Goal: Navigation & Orientation: Find specific page/section

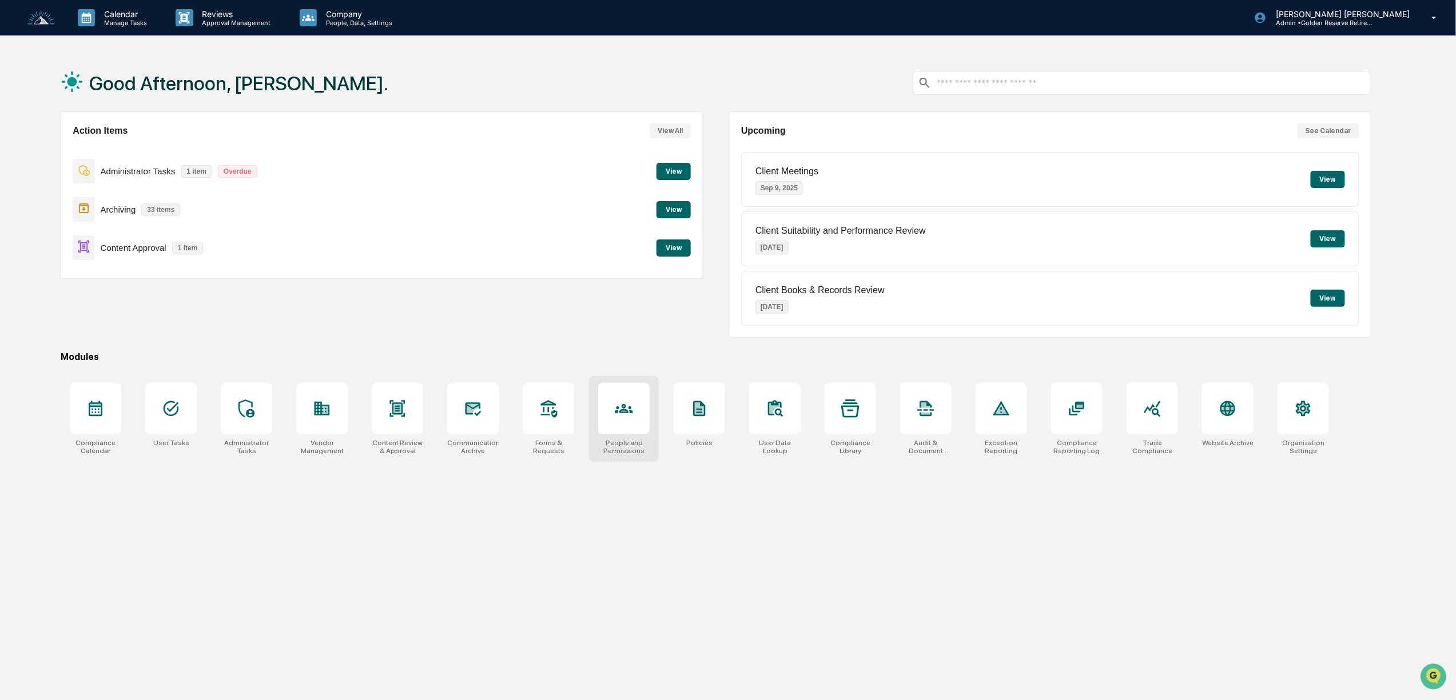
click at [612, 415] on div at bounding box center [623, 408] width 51 height 51
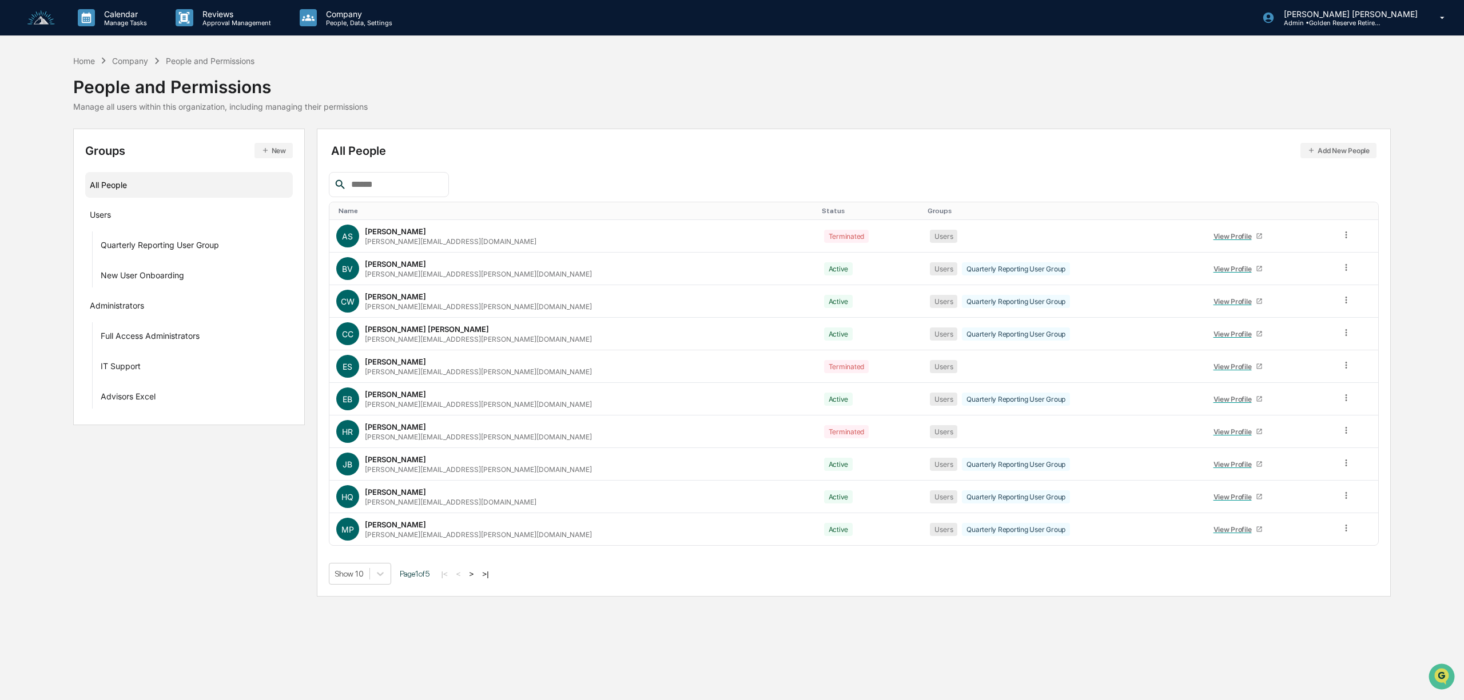
click at [474, 576] on button ">" at bounding box center [471, 574] width 11 height 10
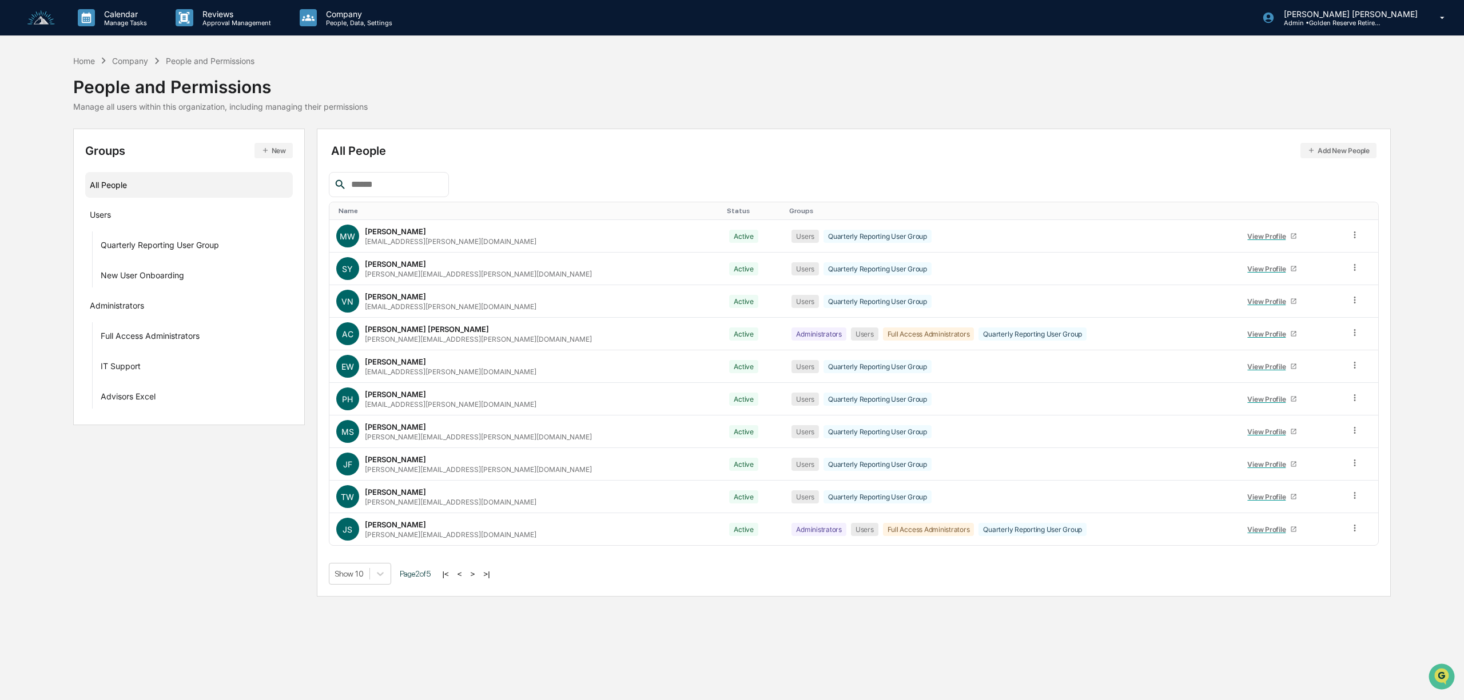
click at [479, 577] on button ">" at bounding box center [472, 574] width 11 height 10
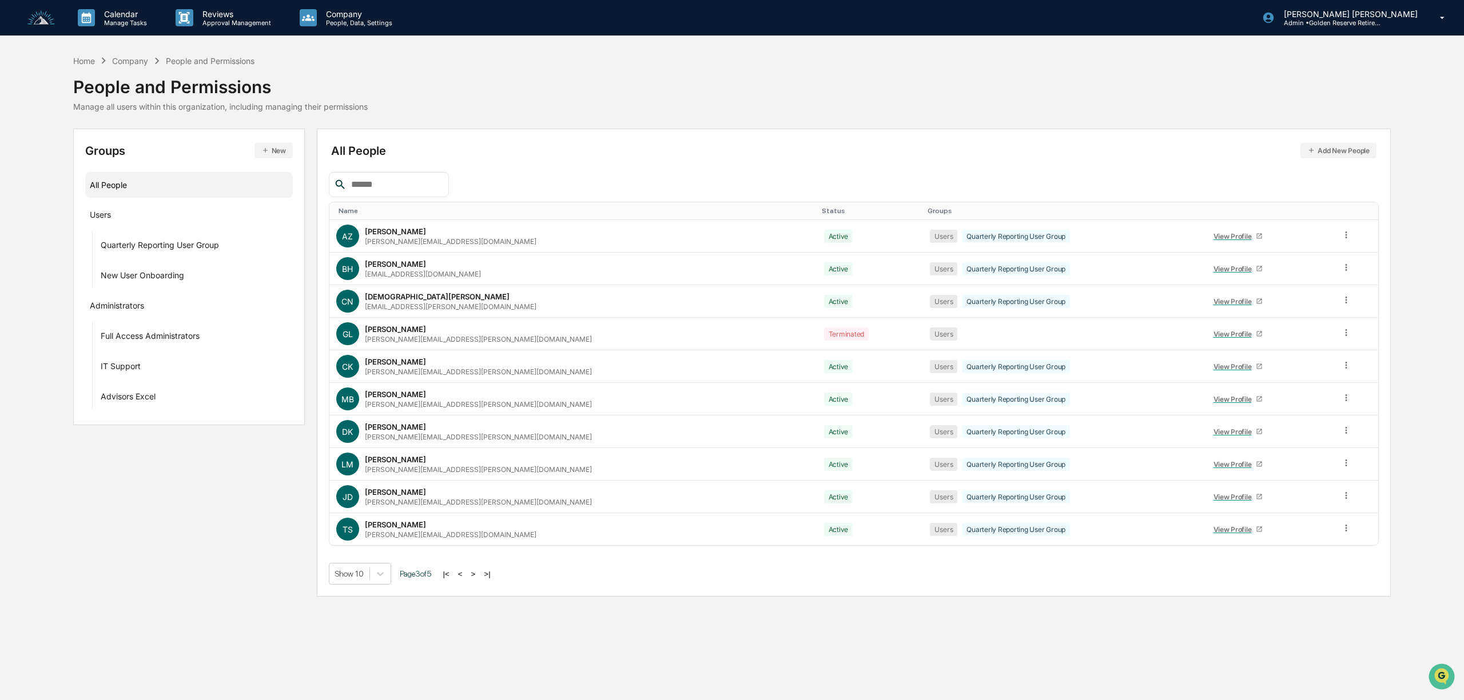
click at [479, 575] on button ">" at bounding box center [473, 574] width 11 height 10
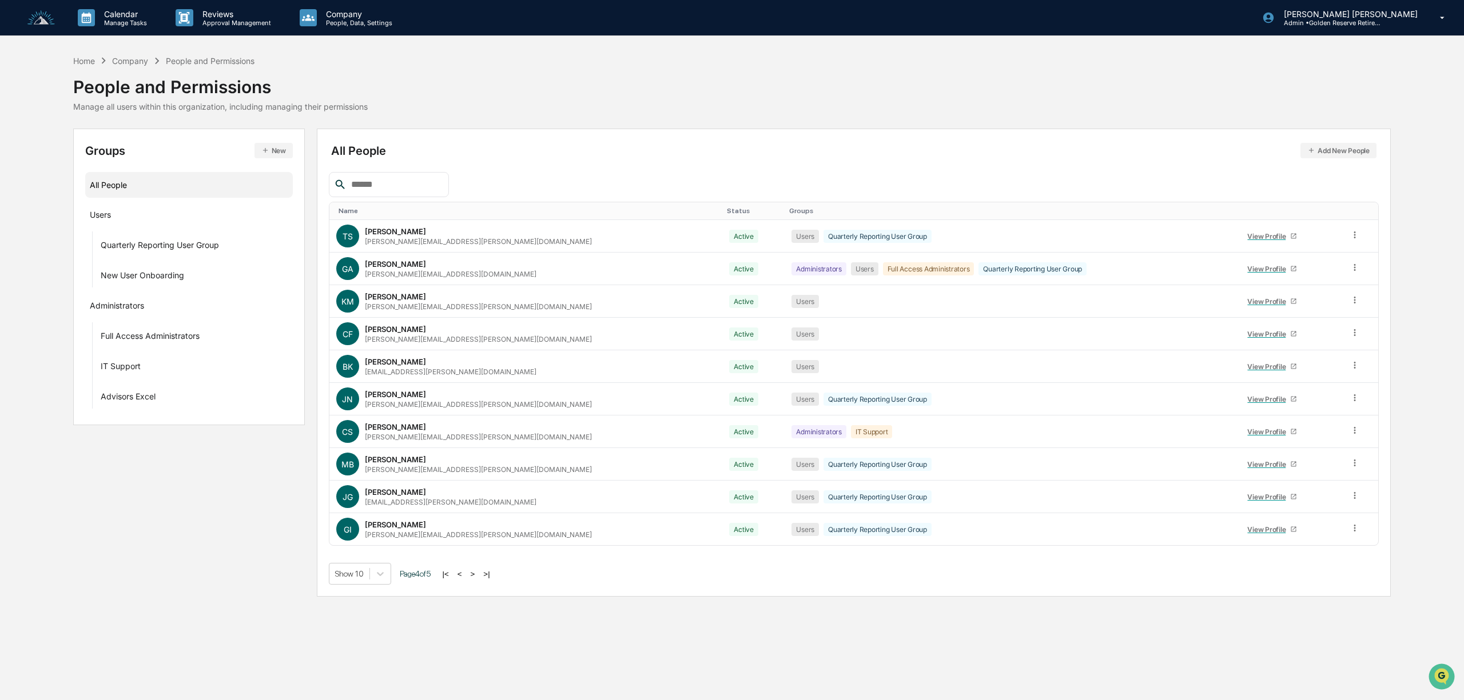
click at [479, 575] on button ">" at bounding box center [472, 574] width 11 height 10
